Goal: Information Seeking & Learning: Learn about a topic

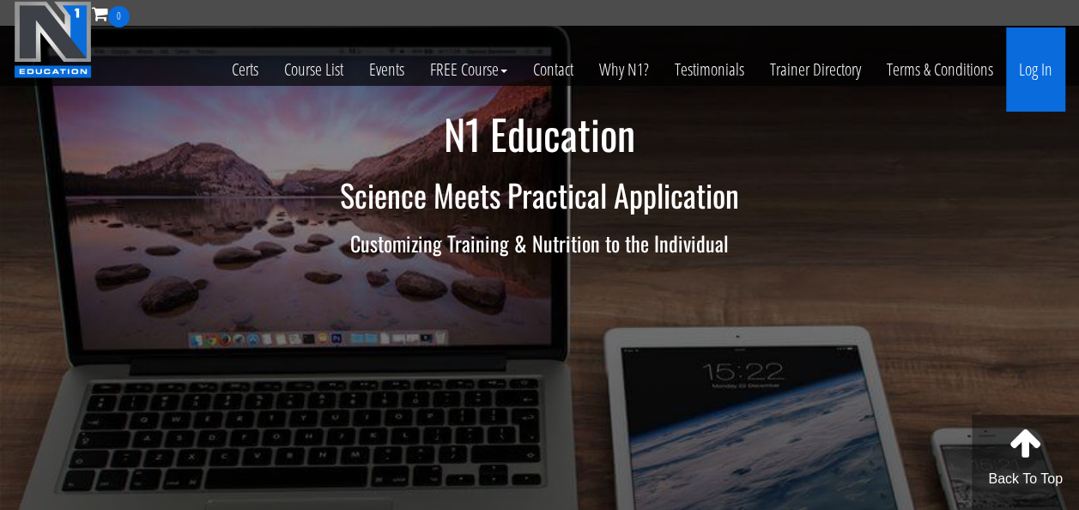
click at [1035, 77] on link "Log In" at bounding box center [1035, 69] width 59 height 84
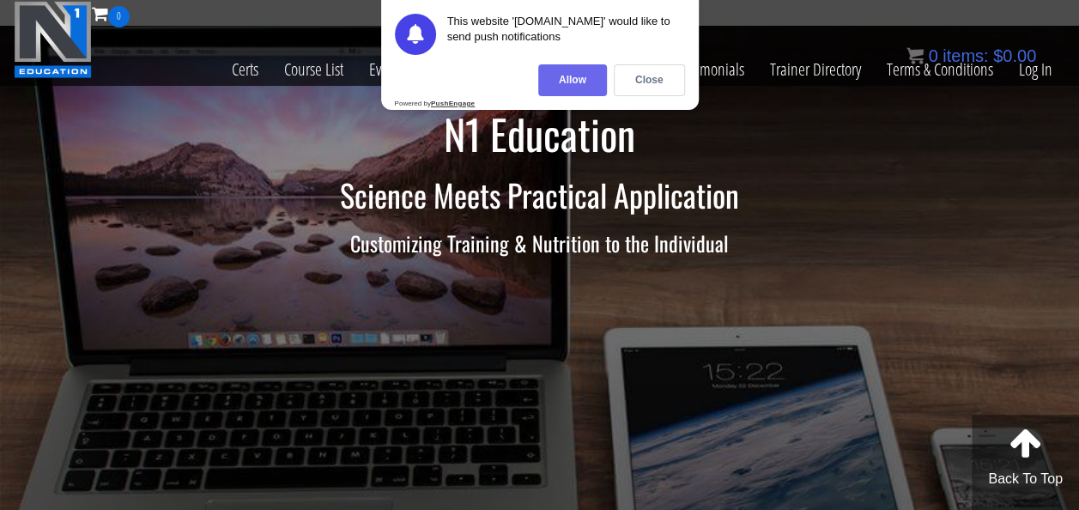
click at [584, 76] on div "Allow" at bounding box center [572, 80] width 69 height 32
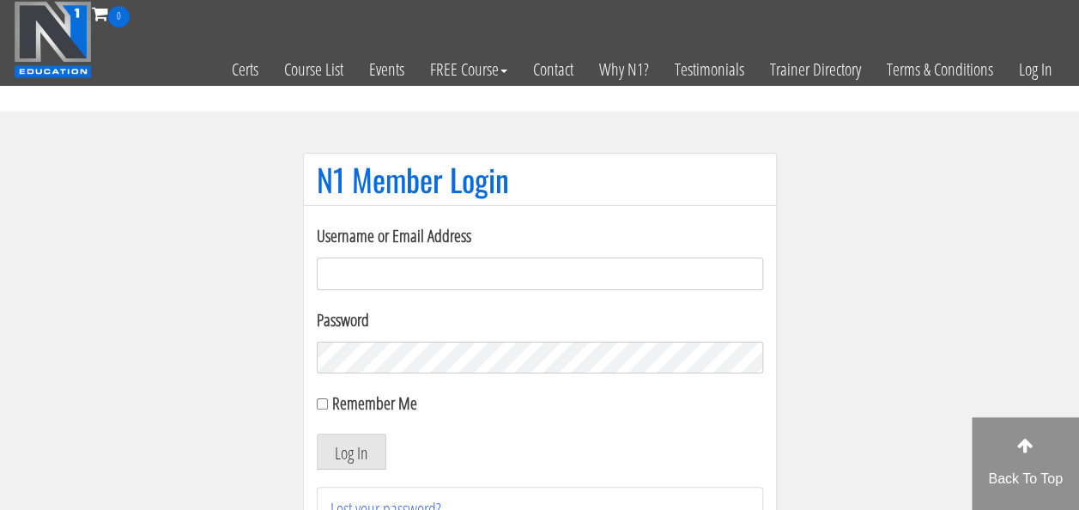
type input "[EMAIL_ADDRESS][DOMAIN_NAME]"
click at [324, 408] on input "Remember Me" at bounding box center [322, 403] width 11 height 11
checkbox input "true"
click at [341, 464] on button "Log In" at bounding box center [352, 451] width 70 height 36
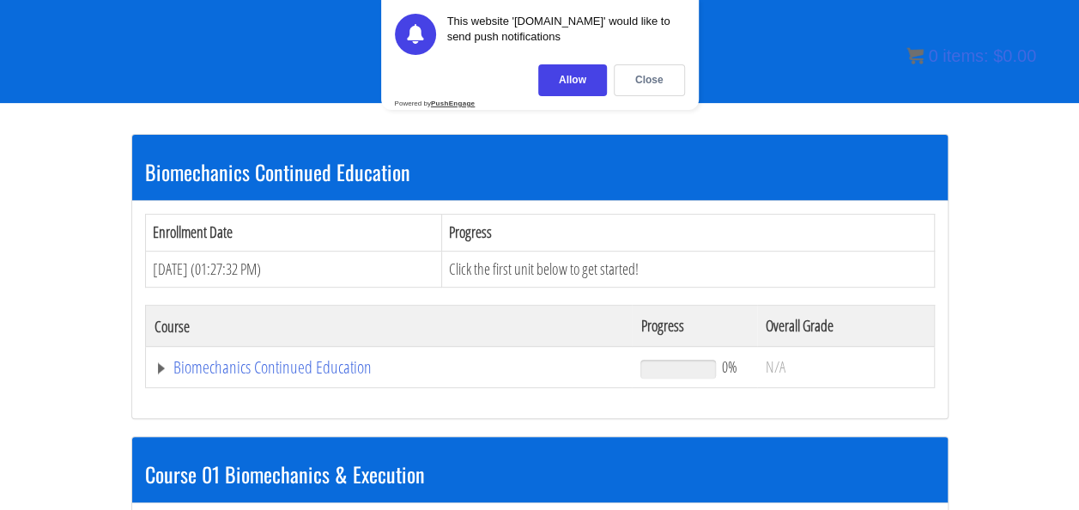
scroll to position [230, 0]
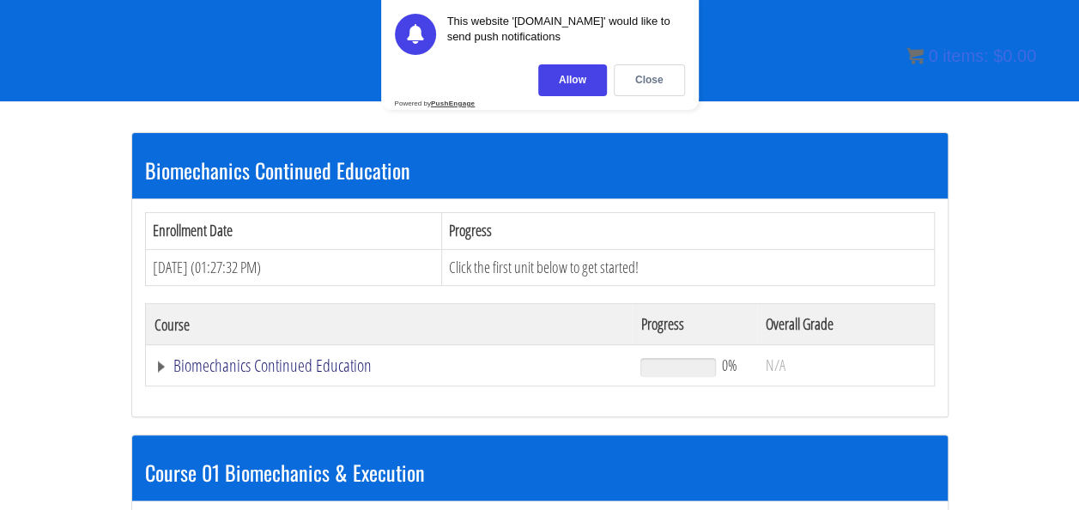
click at [302, 359] on link "Biomechanics Continued Education" at bounding box center [388, 365] width 469 height 17
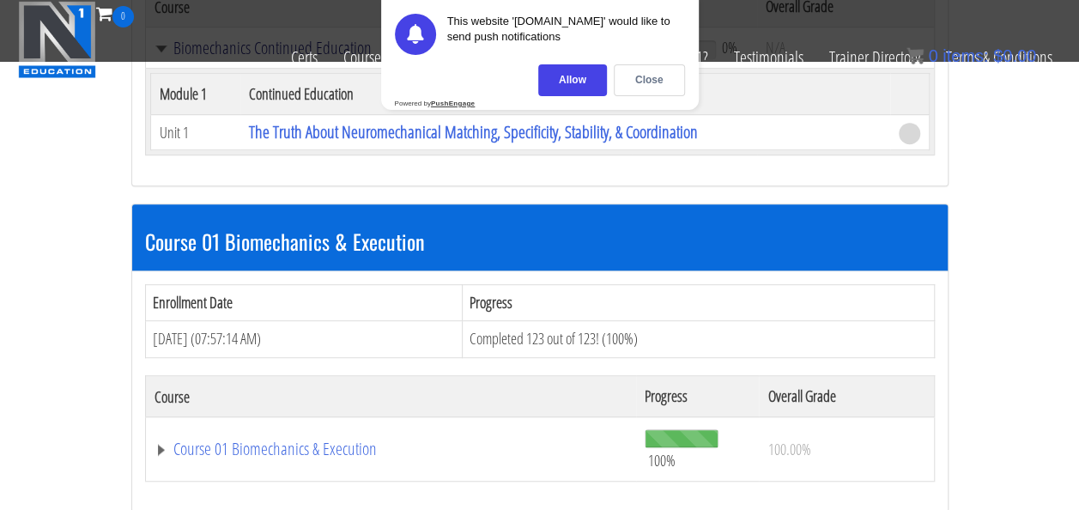
scroll to position [636, 0]
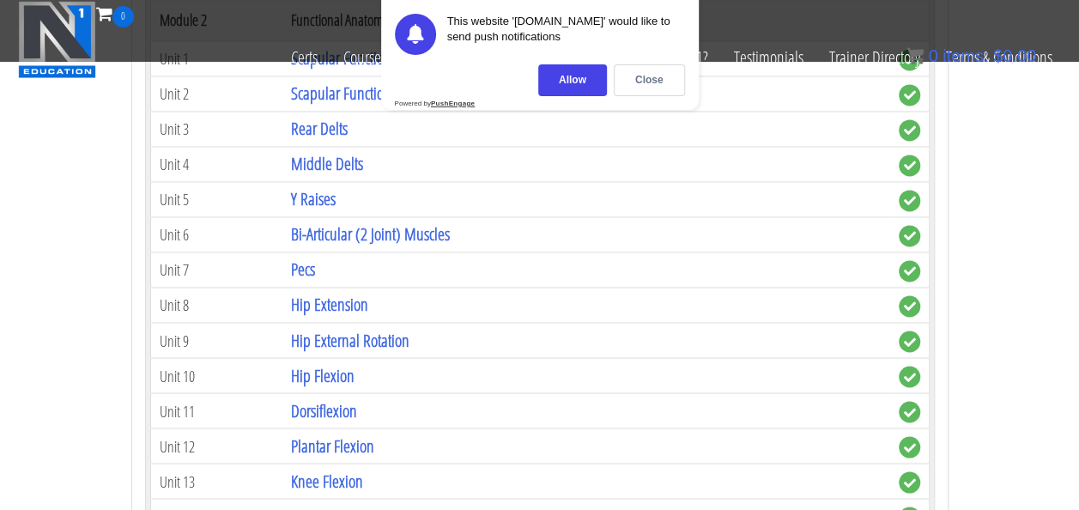
scroll to position [1290, 0]
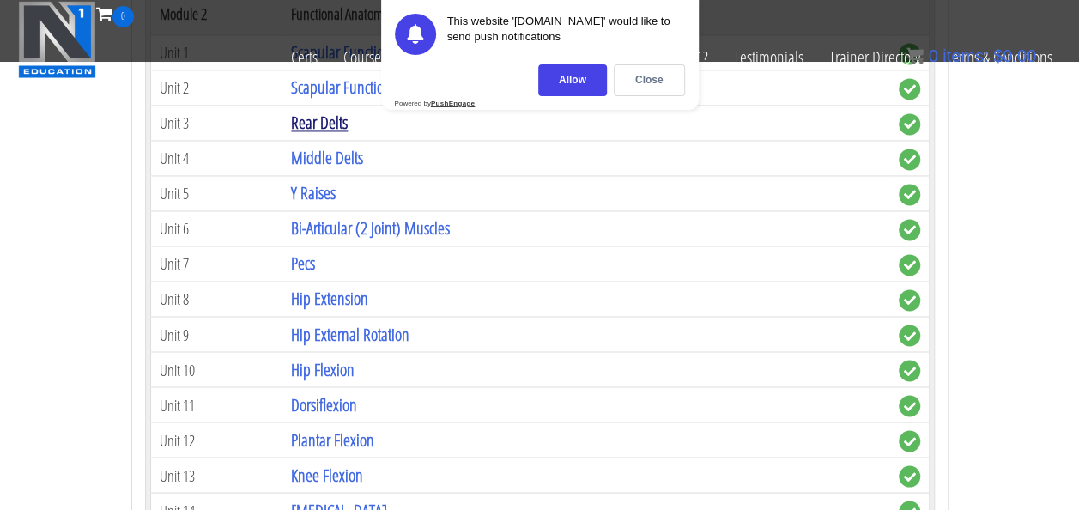
click at [321, 111] on link "Rear Delts" at bounding box center [319, 122] width 57 height 23
click at [565, 79] on div "Allow" at bounding box center [572, 80] width 69 height 32
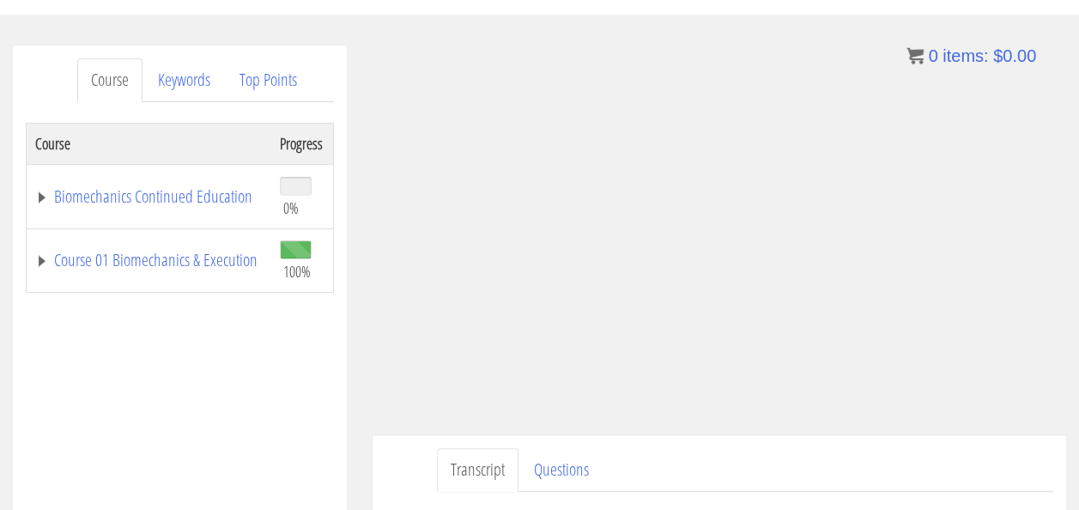
scroll to position [180, 0]
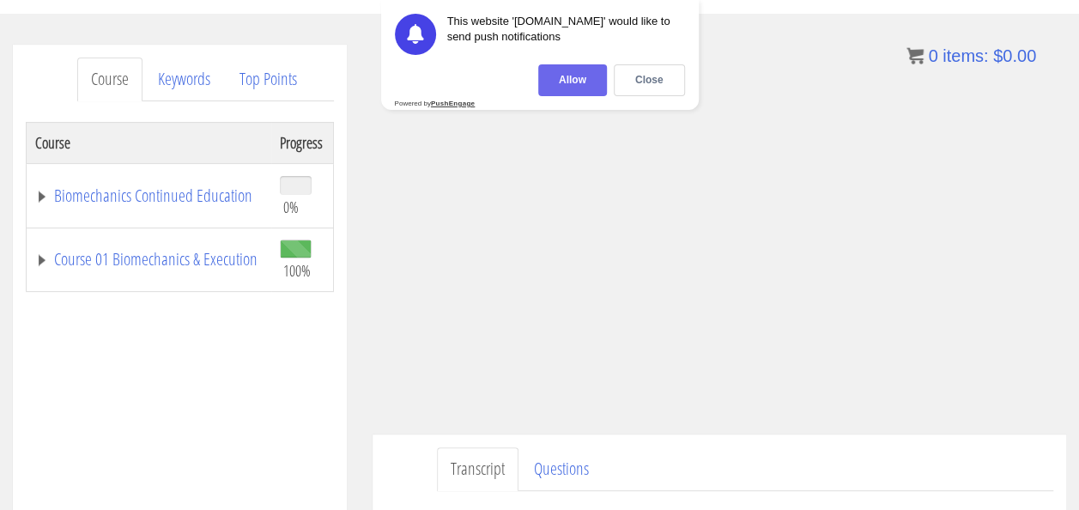
click at [571, 77] on div "Allow" at bounding box center [572, 80] width 69 height 32
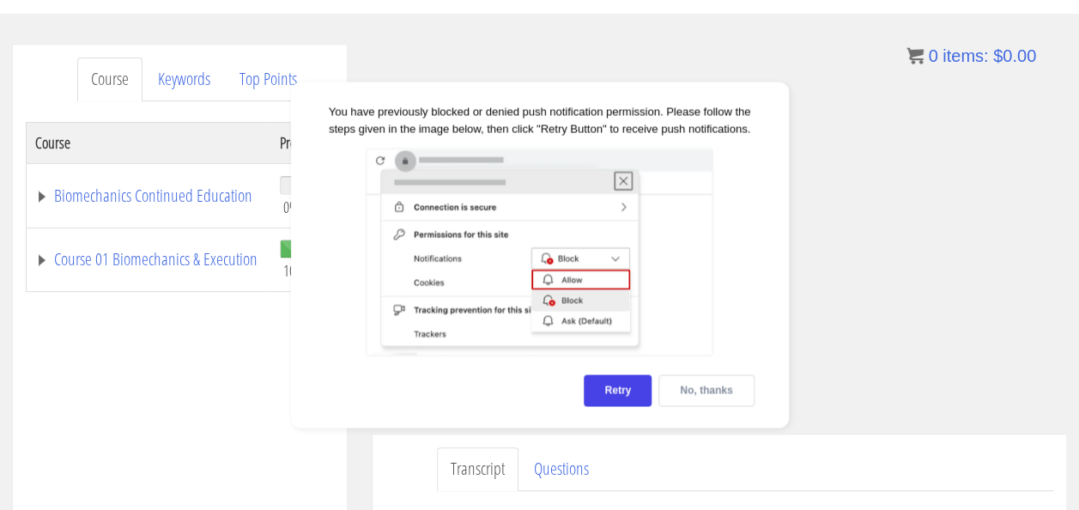
click at [711, 397] on div "No, thanks" at bounding box center [705, 391] width 95 height 32
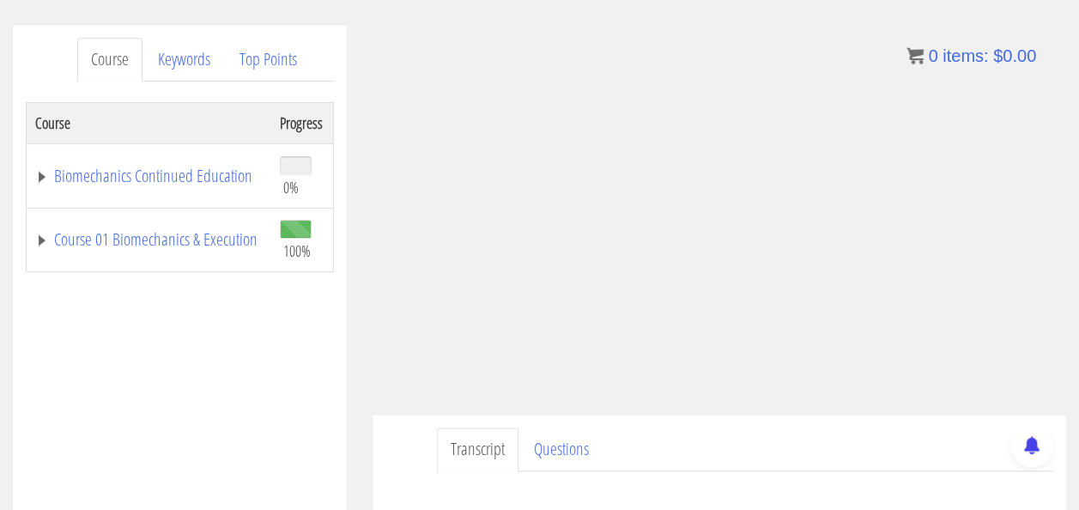
scroll to position [201, 0]
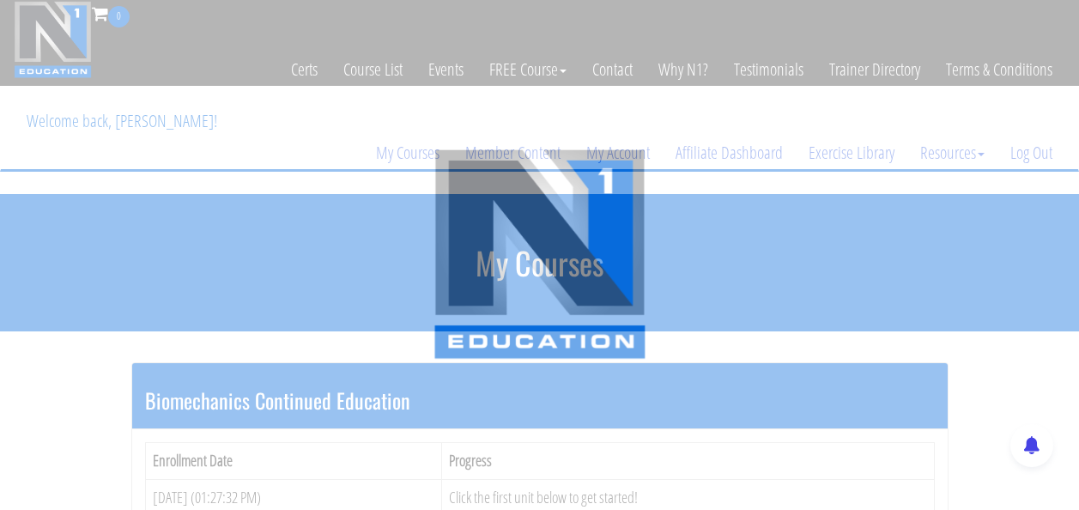
scroll to position [975, 0]
